Goal: Transaction & Acquisition: Book appointment/travel/reservation

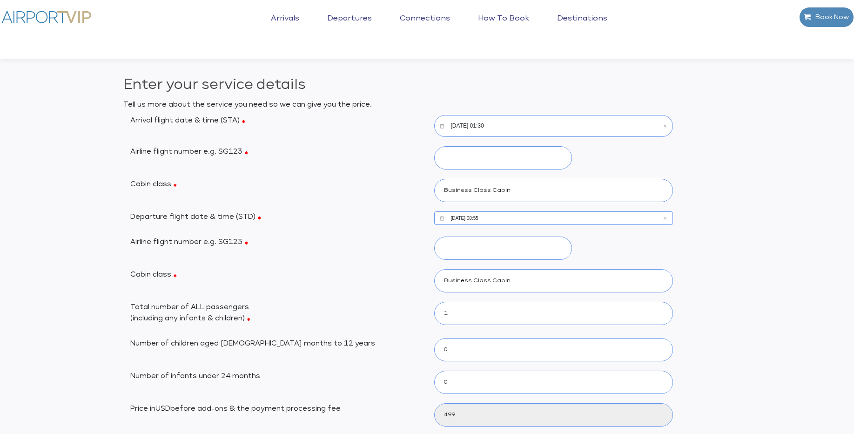
select select "1"
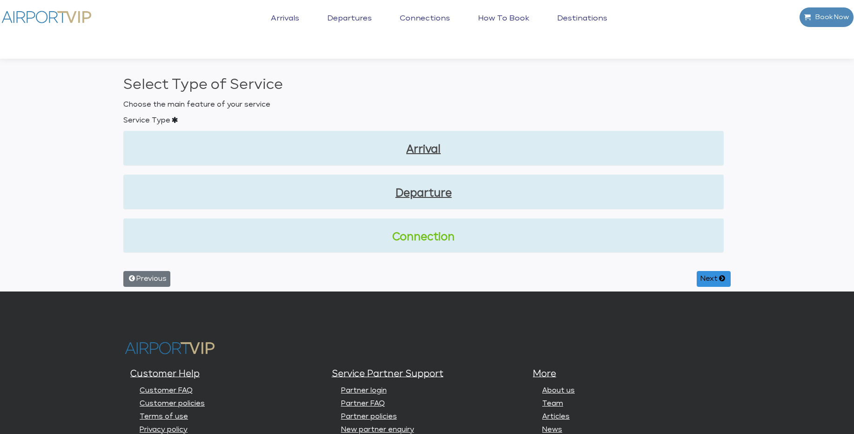
click at [427, 240] on link "Connection" at bounding box center [423, 237] width 585 height 16
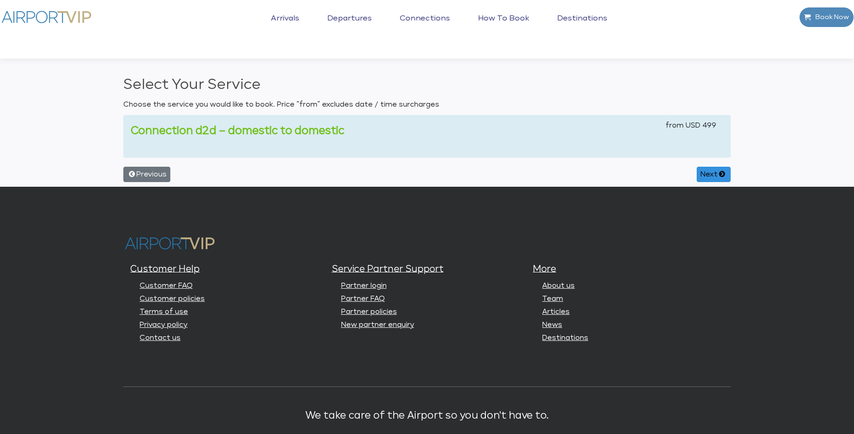
click at [296, 130] on link "Connection d2d – domestic to domestic" at bounding box center [238, 131] width 214 height 10
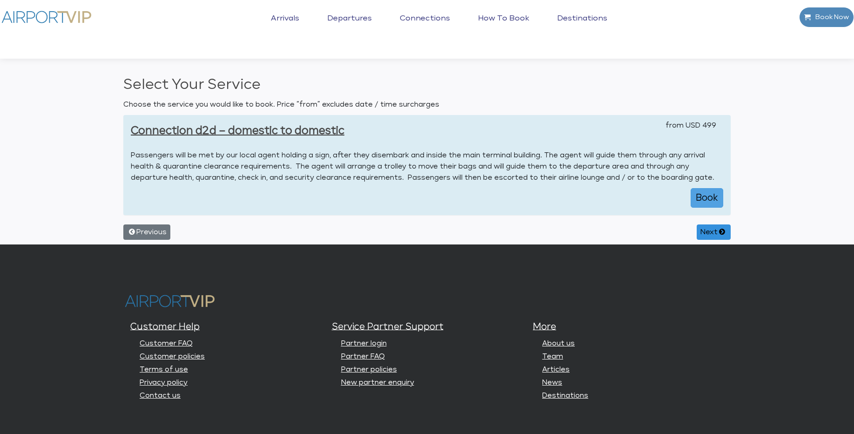
click at [706, 199] on button "Book" at bounding box center [706, 198] width 33 height 20
select select "1"
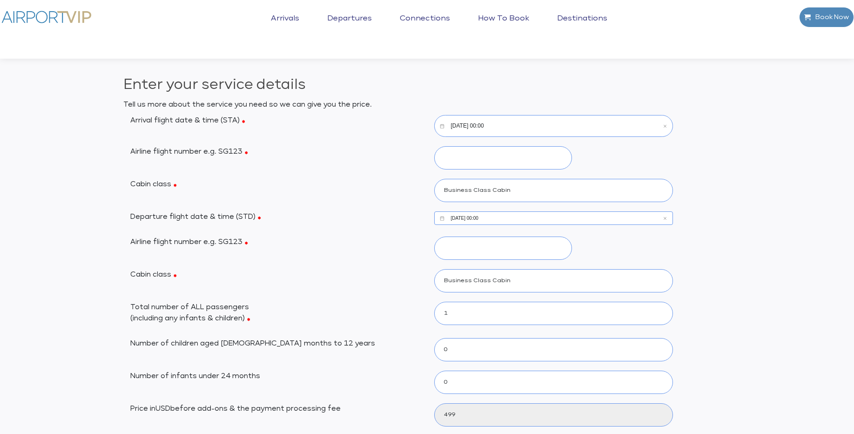
click at [487, 127] on input "[DATE] 00:00" at bounding box center [553, 126] width 239 height 22
click at [425, 276] on icon "Open time picker" at bounding box center [426, 274] width 9 height 9
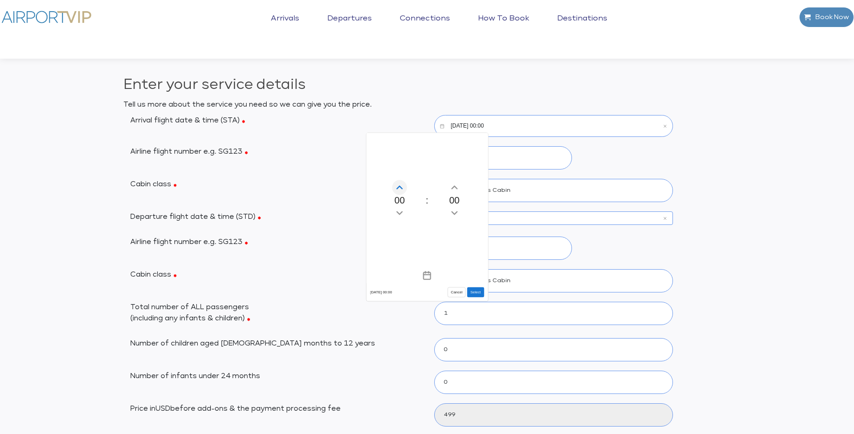
click at [402, 186] on icon "Increment hours" at bounding box center [400, 187] width 10 height 15
click at [476, 292] on button "Select" at bounding box center [475, 292] width 17 height 10
type input "10/17/2025, 02:00"
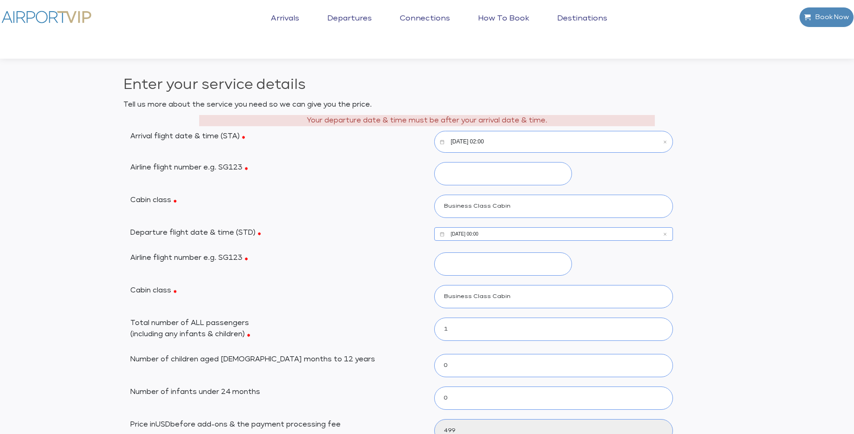
click at [480, 235] on input "10/17/2025, 00:00" at bounding box center [553, 233] width 239 height 13
click at [428, 275] on icon "Open time picker" at bounding box center [427, 274] width 2 height 4
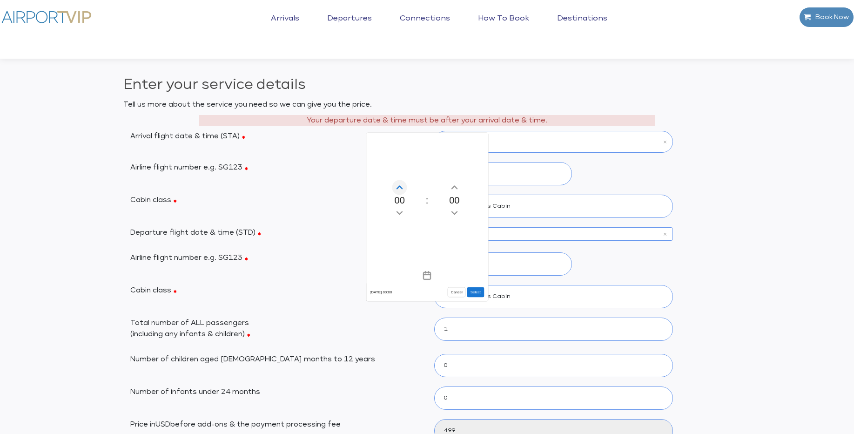
click at [400, 187] on icon "Increment hours" at bounding box center [399, 186] width 6 height 3
click at [476, 295] on button "Select" at bounding box center [475, 292] width 17 height 10
type input "10/17/2025, 03:00"
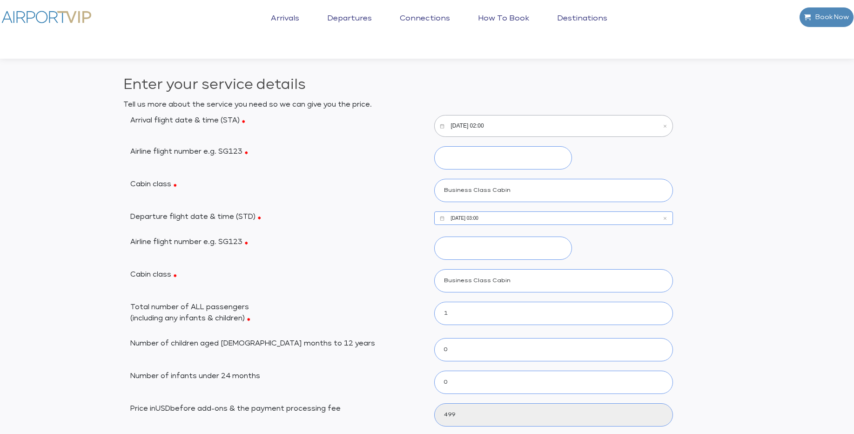
click at [481, 127] on input "10/17/2025, 02:00" at bounding box center [553, 126] width 239 height 22
click at [425, 276] on icon "Open time picker" at bounding box center [426, 274] width 9 height 9
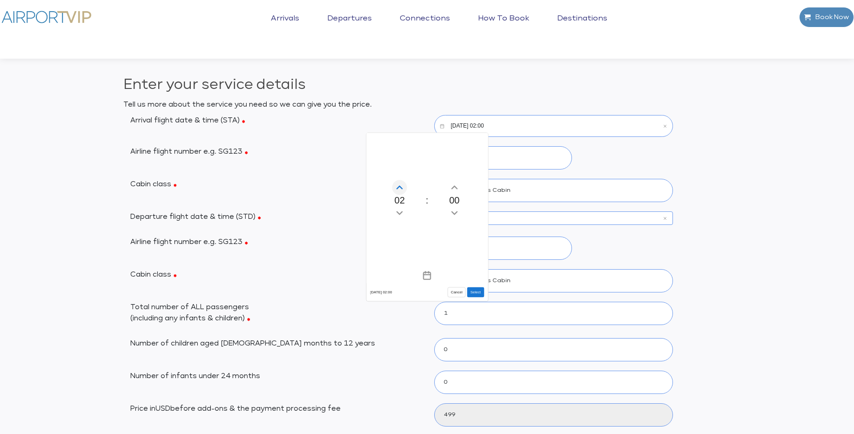
click at [401, 188] on icon "Increment hours" at bounding box center [400, 187] width 10 height 15
click at [475, 295] on button "Select" at bounding box center [475, 292] width 17 height 10
type input "10/17/2025, 04:00"
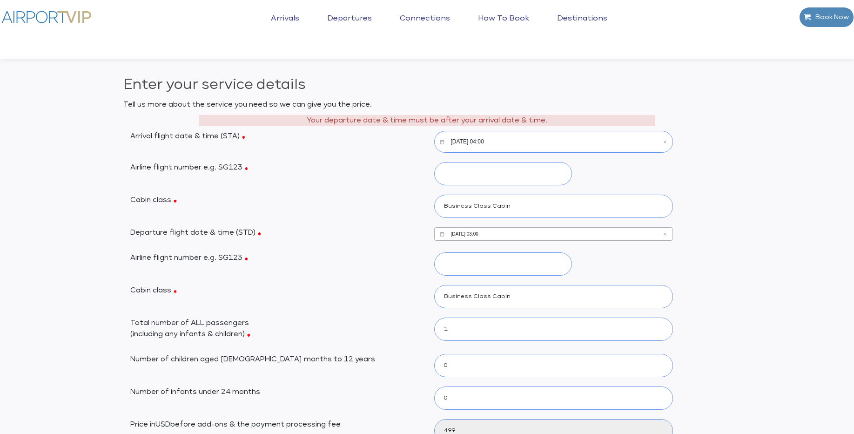
click at [475, 236] on input "10/17/2025, 03:00" at bounding box center [553, 233] width 239 height 13
click at [427, 275] on icon "Open time picker" at bounding box center [427, 274] width 2 height 4
click at [400, 188] on icon "Increment hours" at bounding box center [400, 187] width 10 height 15
click at [400, 189] on icon "Increment hours" at bounding box center [400, 187] width 10 height 15
click at [475, 291] on button "Select" at bounding box center [475, 292] width 17 height 10
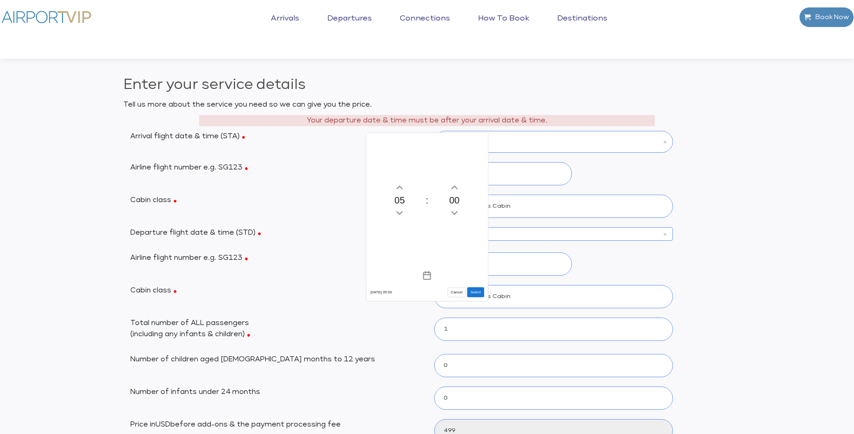
type input "10/17/2025, 05:00"
